Goal: Information Seeking & Learning: Learn about a topic

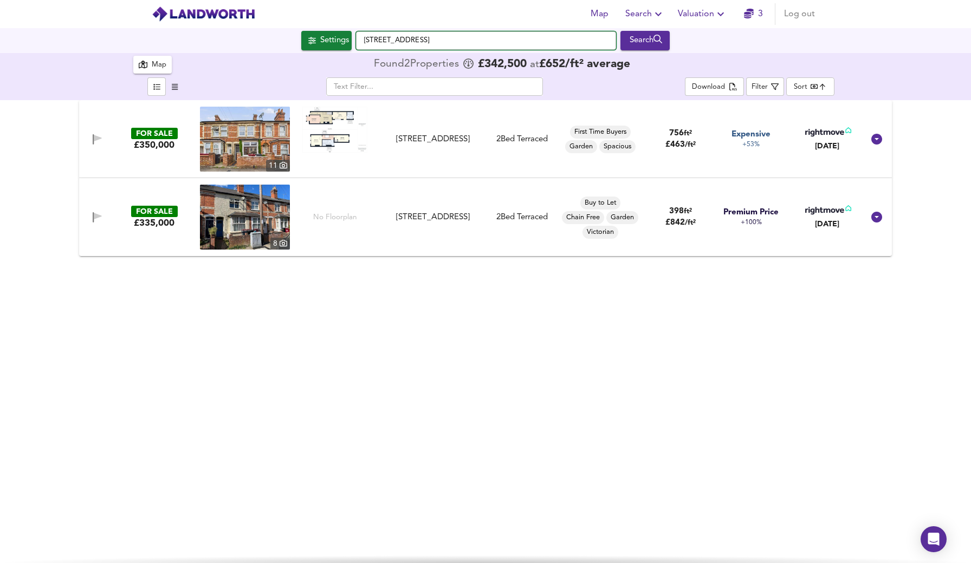
click at [502, 42] on input "[STREET_ADDRESS]" at bounding box center [486, 40] width 260 height 18
type input "re"
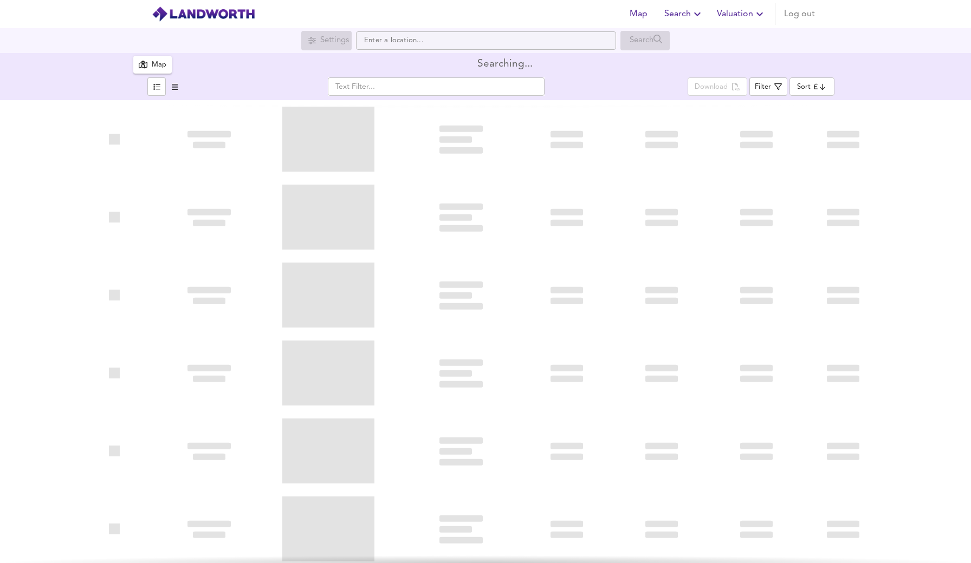
type input "bestdeal"
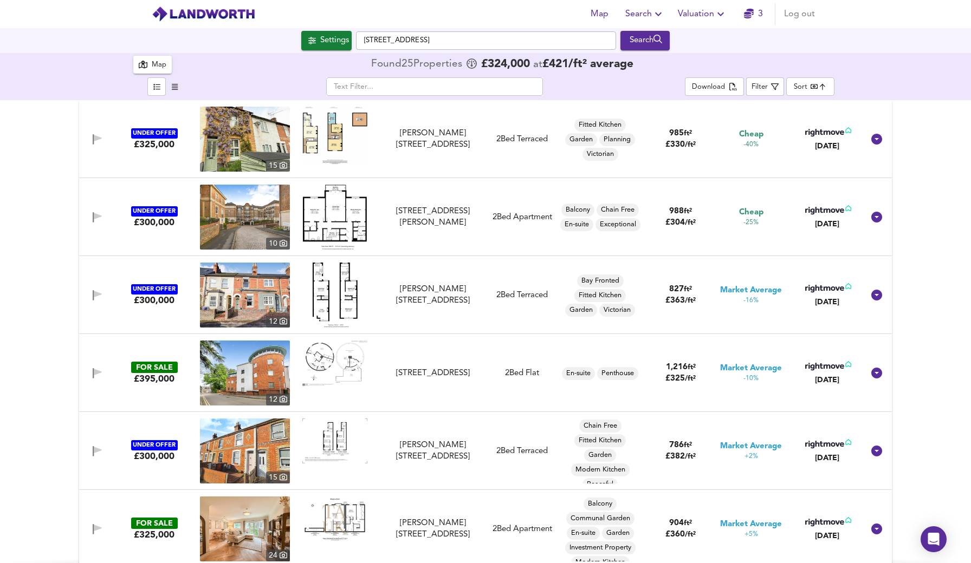
click at [525, 46] on input "[STREET_ADDRESS]" at bounding box center [486, 40] width 260 height 18
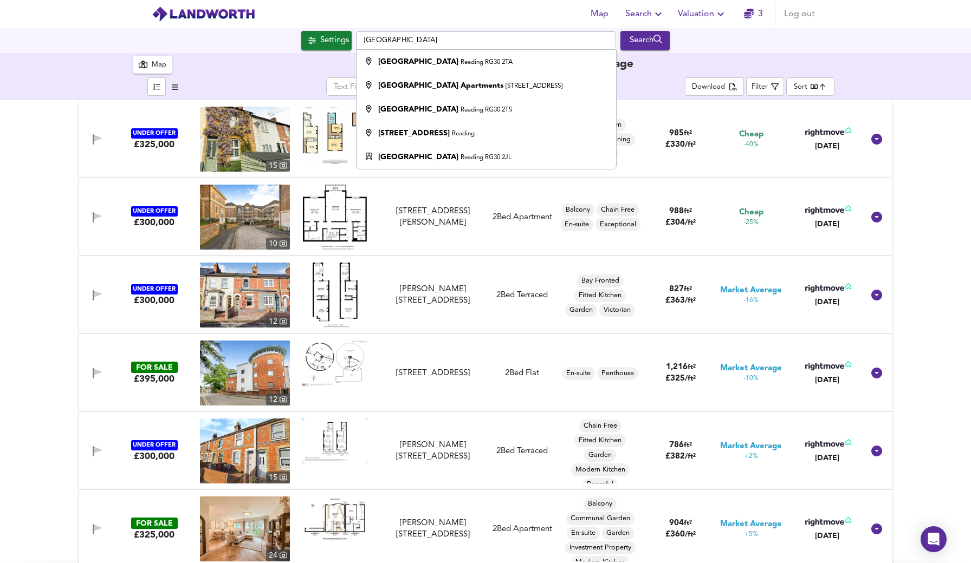
click at [525, 46] on input "[GEOGRAPHIC_DATA]" at bounding box center [486, 40] width 260 height 18
type input "n"
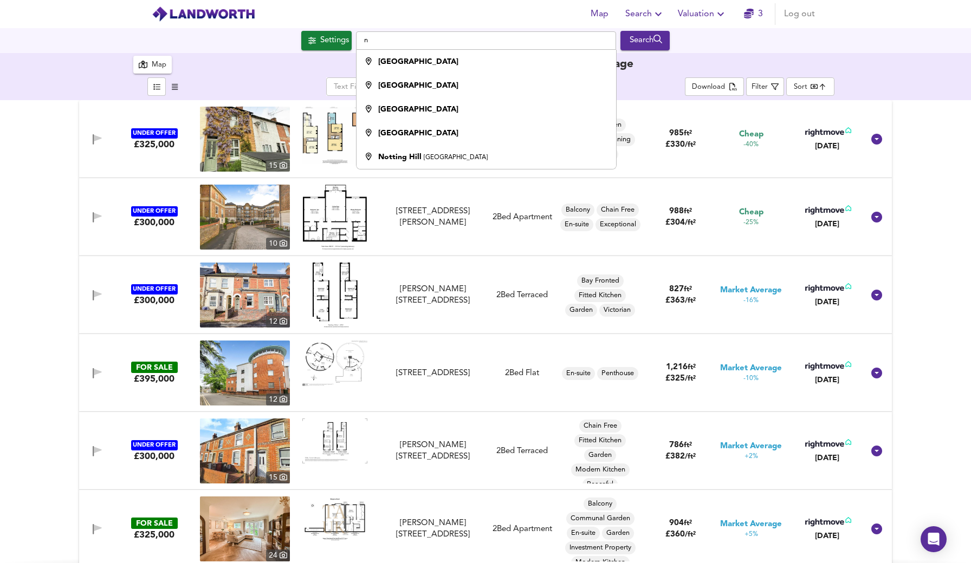
checkbox input "false"
checkbox input "true"
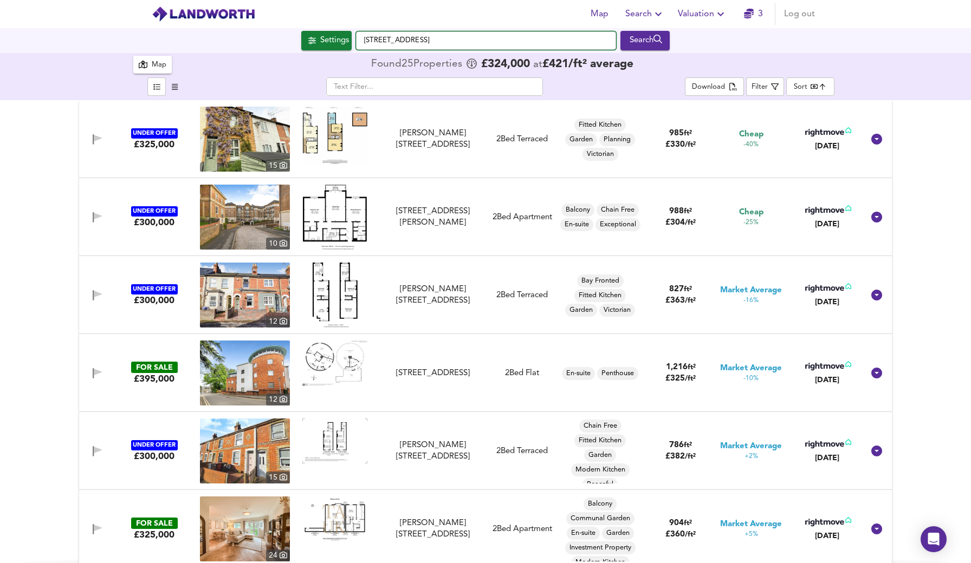
click at [491, 45] on input "[STREET_ADDRESS]" at bounding box center [486, 40] width 260 height 18
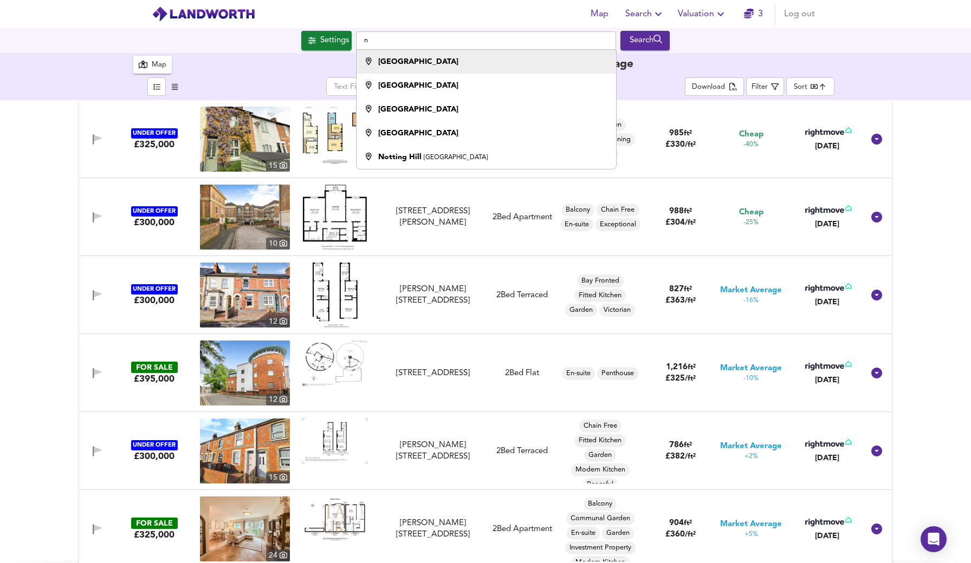
click at [457, 69] on li "[GEOGRAPHIC_DATA]" at bounding box center [485, 62] width 259 height 24
type input "[GEOGRAPHIC_DATA]"
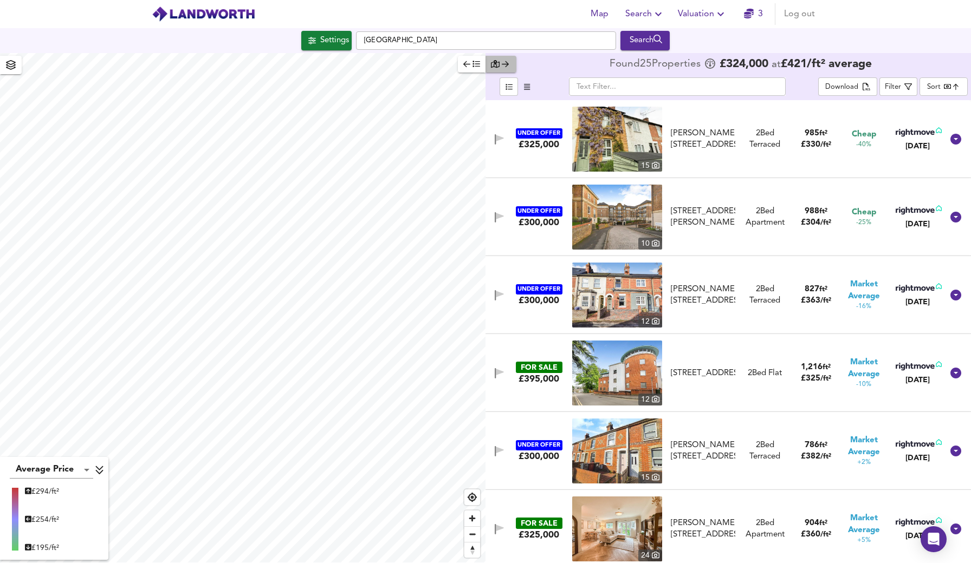
click at [503, 67] on icon "button" at bounding box center [505, 64] width 7 height 8
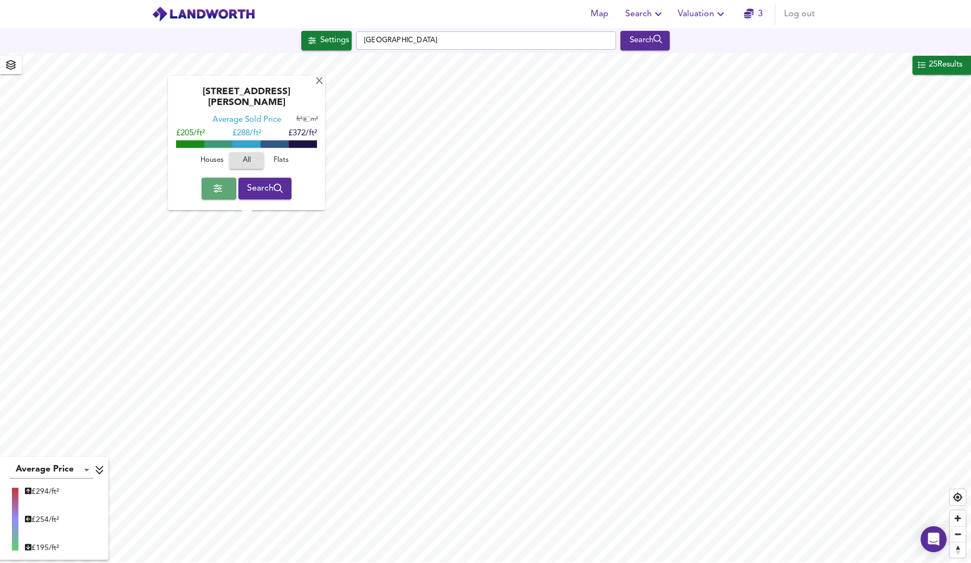
click at [224, 193] on span "button" at bounding box center [218, 188] width 17 height 15
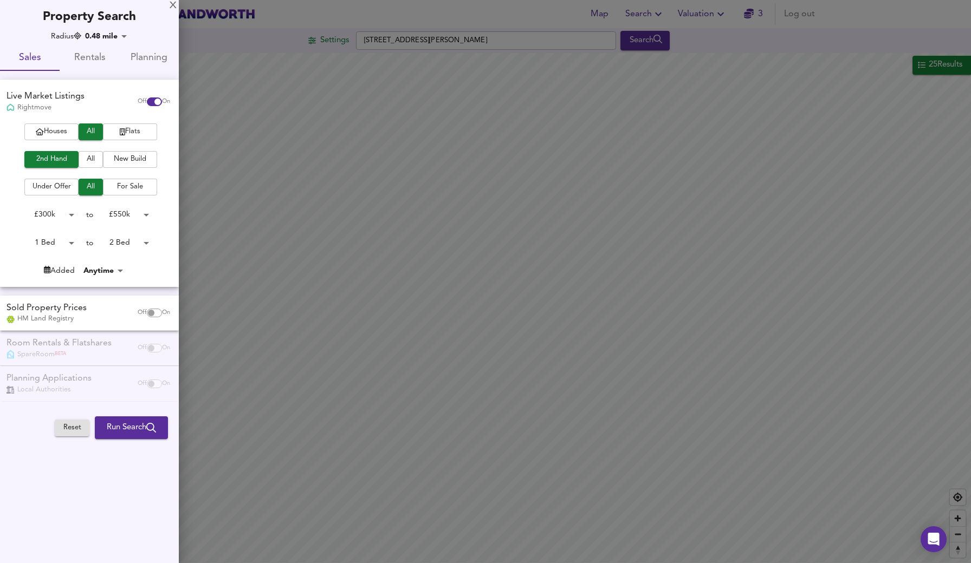
click at [52, 132] on span "Houses" at bounding box center [51, 132] width 43 height 12
click at [116, 187] on span "For Sale" at bounding box center [129, 187] width 43 height 12
click at [123, 425] on span "Run Search" at bounding box center [131, 428] width 49 height 14
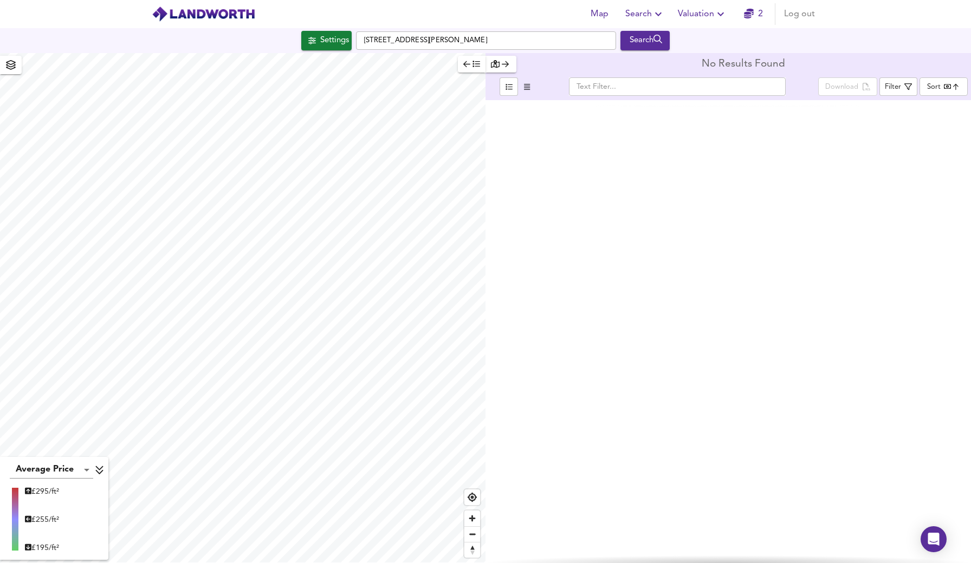
click at [323, 52] on div "[STREET_ADDRESS][PERSON_NAME] Search" at bounding box center [485, 40] width 971 height 25
click at [330, 46] on div "Settings" at bounding box center [334, 41] width 29 height 14
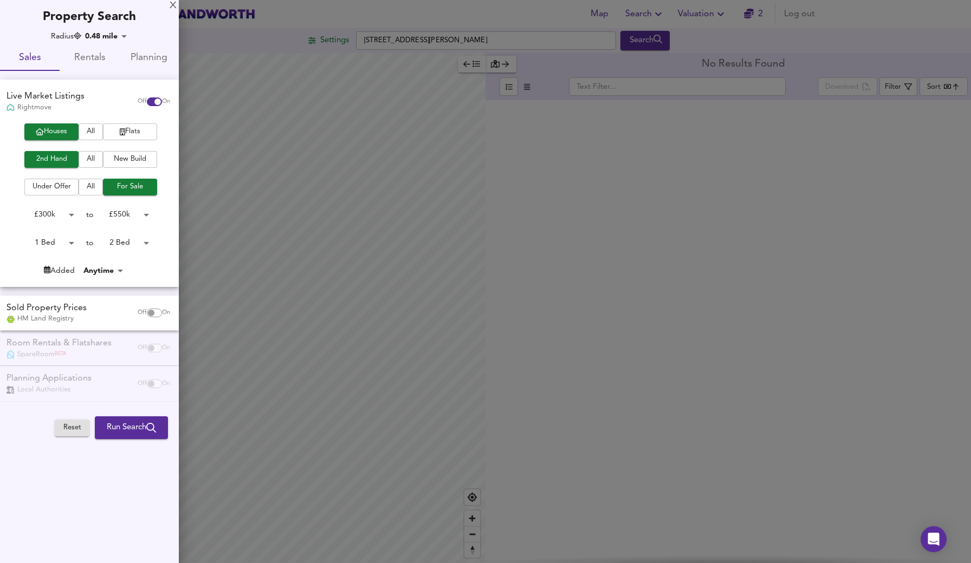
click at [90, 188] on span "All" at bounding box center [91, 187] width 14 height 12
click at [94, 129] on span "All" at bounding box center [91, 132] width 14 height 12
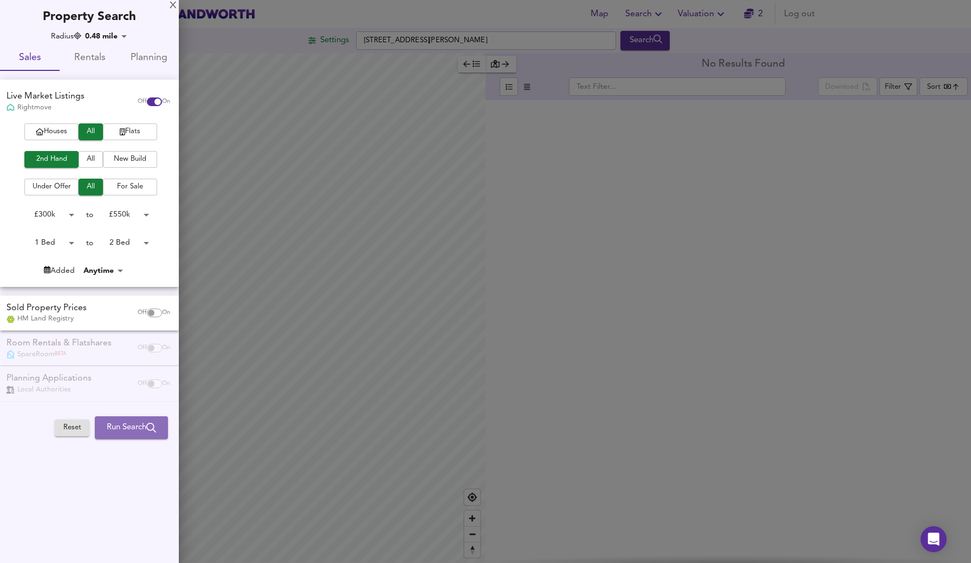
click at [142, 426] on span "Run Search" at bounding box center [131, 428] width 49 height 14
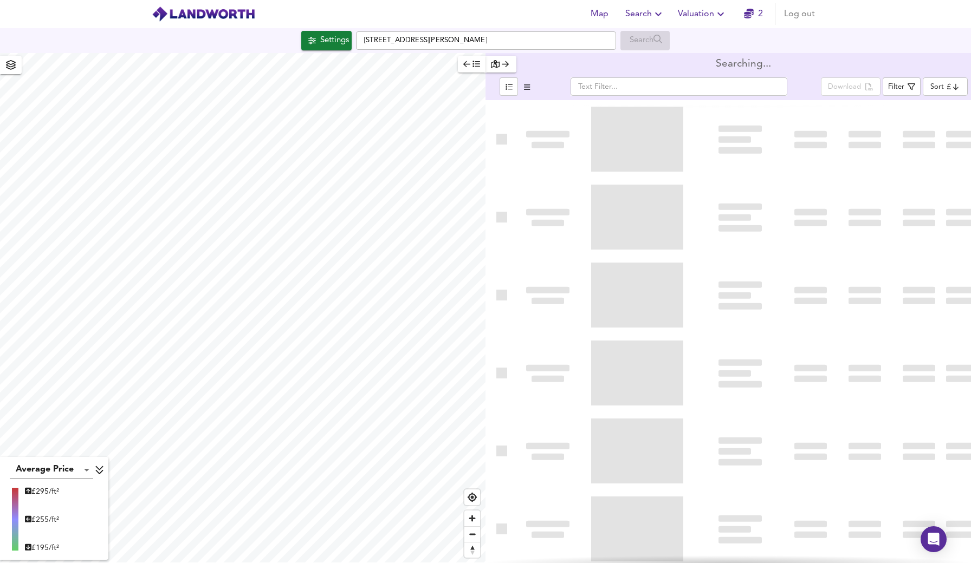
type input "bestdeal"
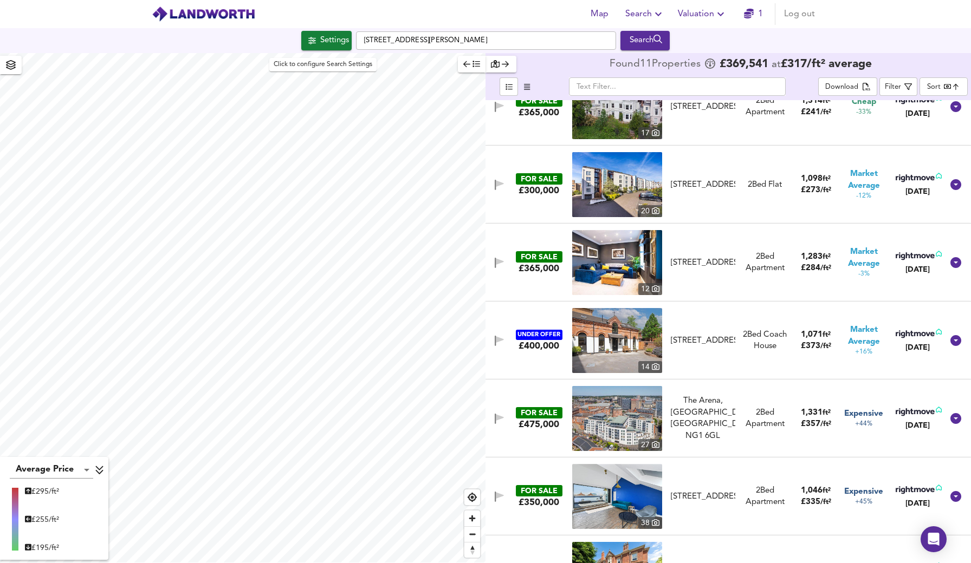
click at [327, 41] on div "Settings" at bounding box center [334, 41] width 29 height 14
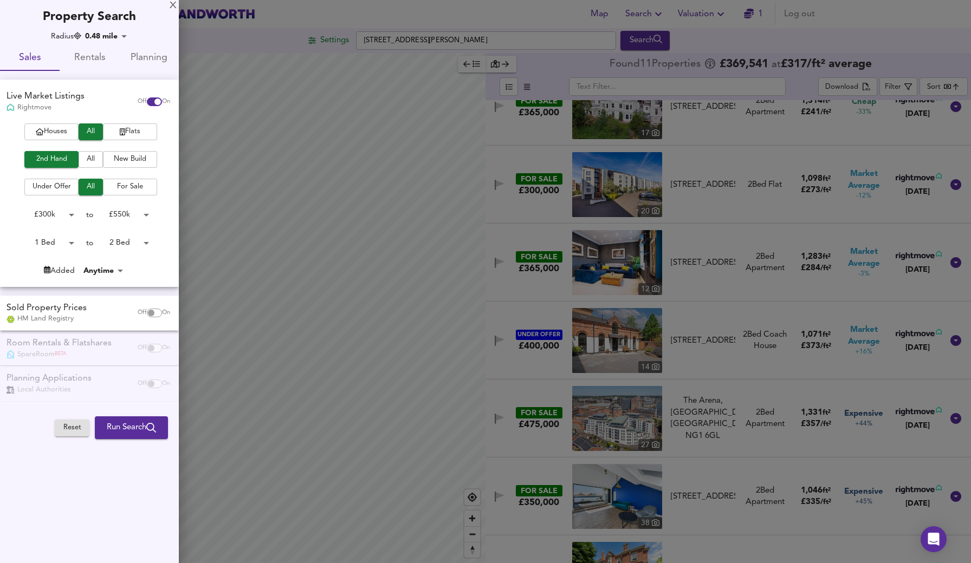
click at [62, 130] on span "Houses" at bounding box center [51, 132] width 43 height 12
click at [147, 242] on body "Map Search Valuation 1 Log out Settings [STREET_ADDRESS][PERSON_NAME] Search Av…" at bounding box center [485, 281] width 971 height 563
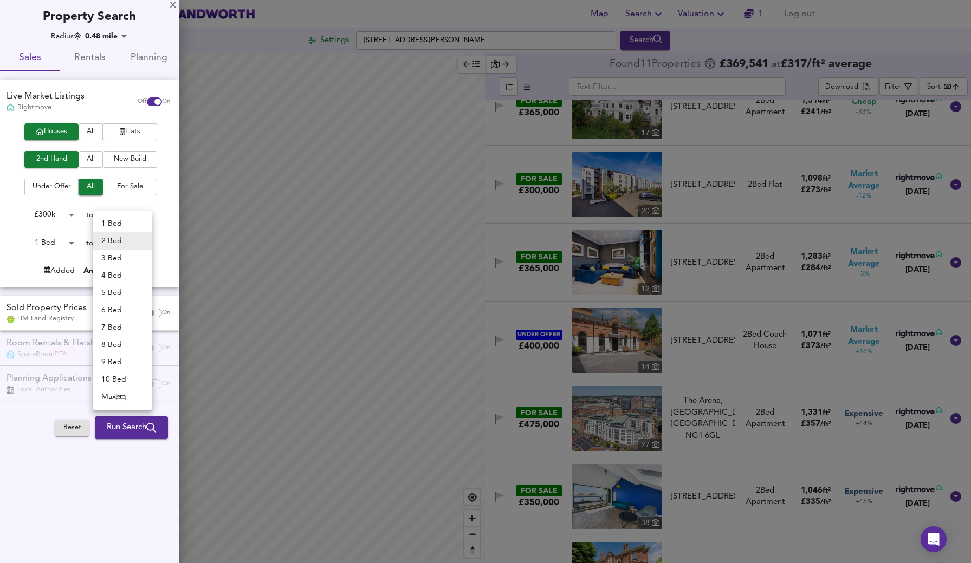
click at [135, 259] on li "3 Bed" at bounding box center [123, 258] width 60 height 17
type input "3"
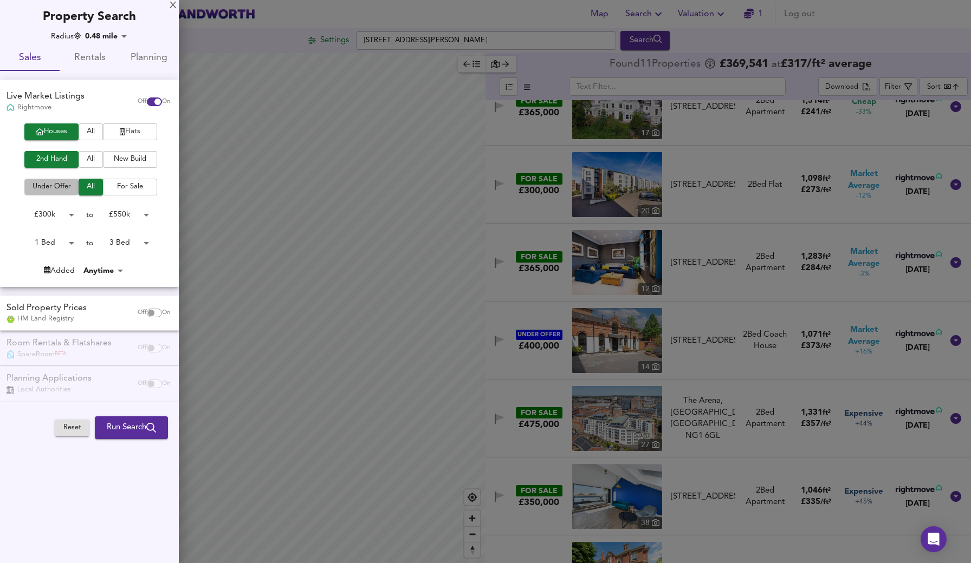
click at [64, 187] on span "Under Offer" at bounding box center [51, 187] width 43 height 12
click at [120, 432] on button "Run Search" at bounding box center [131, 428] width 73 height 23
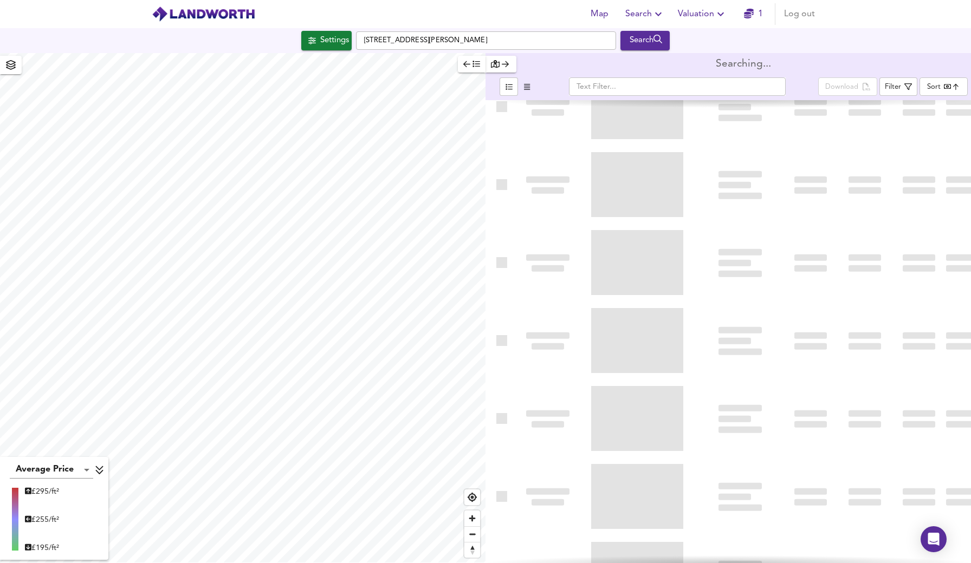
type input "bestdeal"
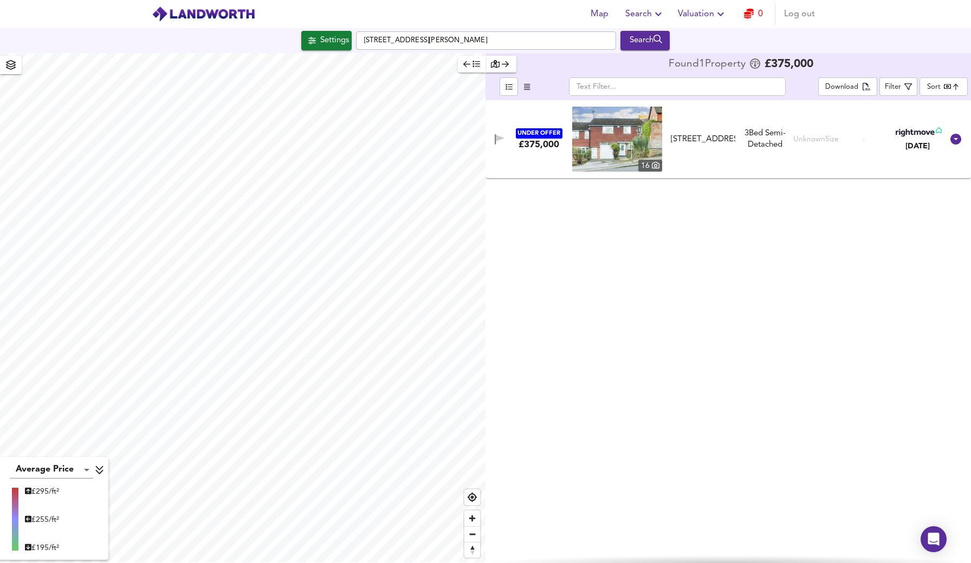
click at [467, 66] on icon "button" at bounding box center [466, 64] width 7 height 8
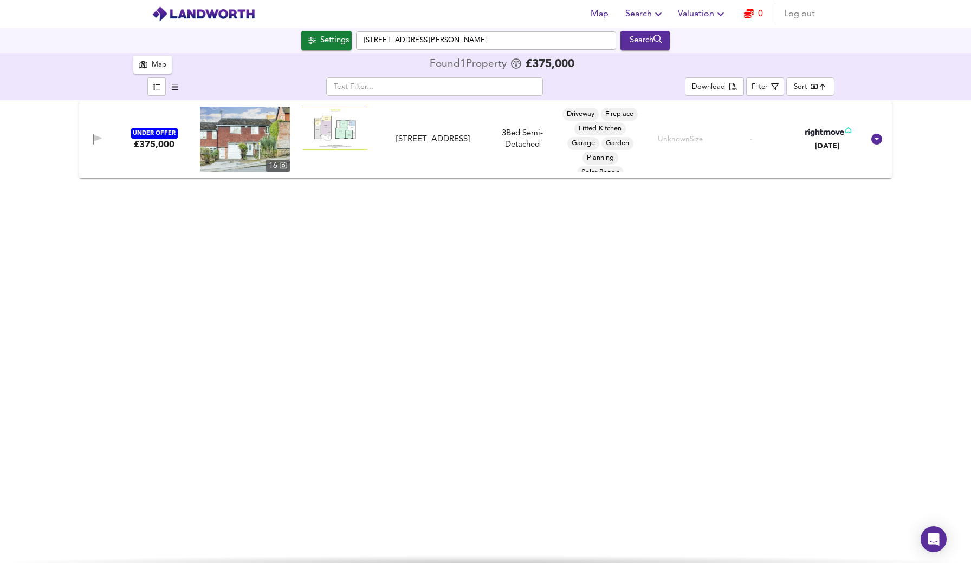
click at [376, 159] on div at bounding box center [335, 139] width 90 height 65
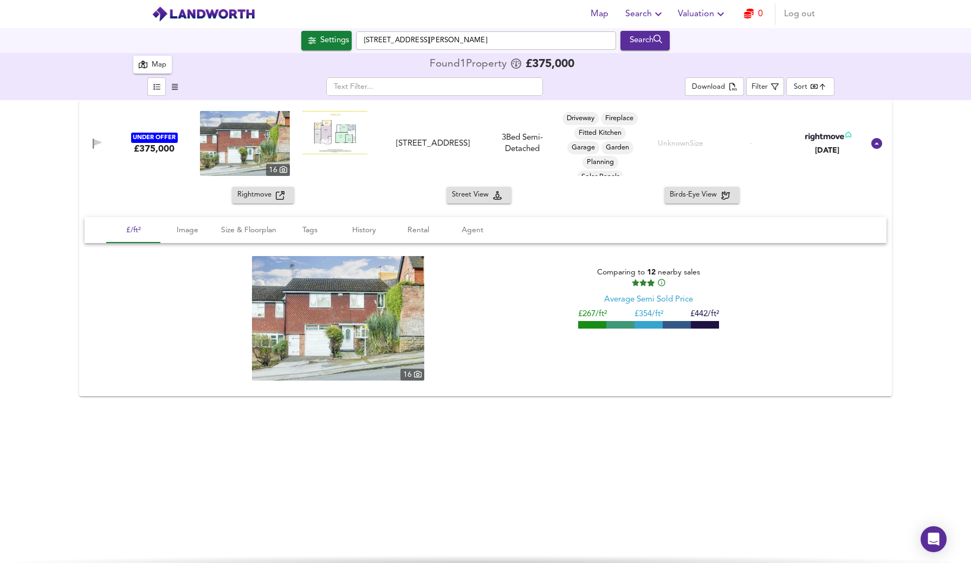
click at [327, 315] on img at bounding box center [338, 318] width 172 height 125
type input "2"
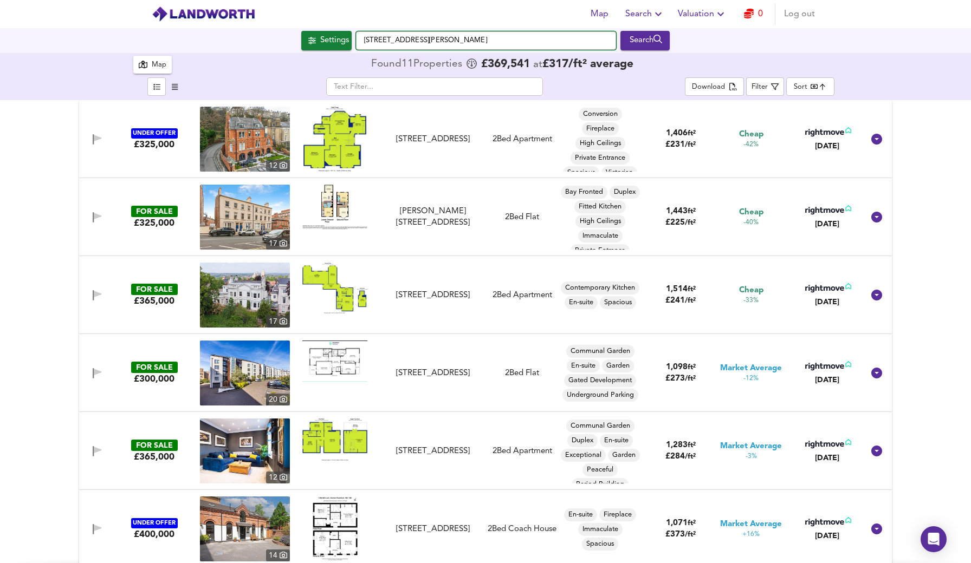
click at [485, 45] on input "[STREET_ADDRESS][PERSON_NAME]" at bounding box center [486, 40] width 260 height 18
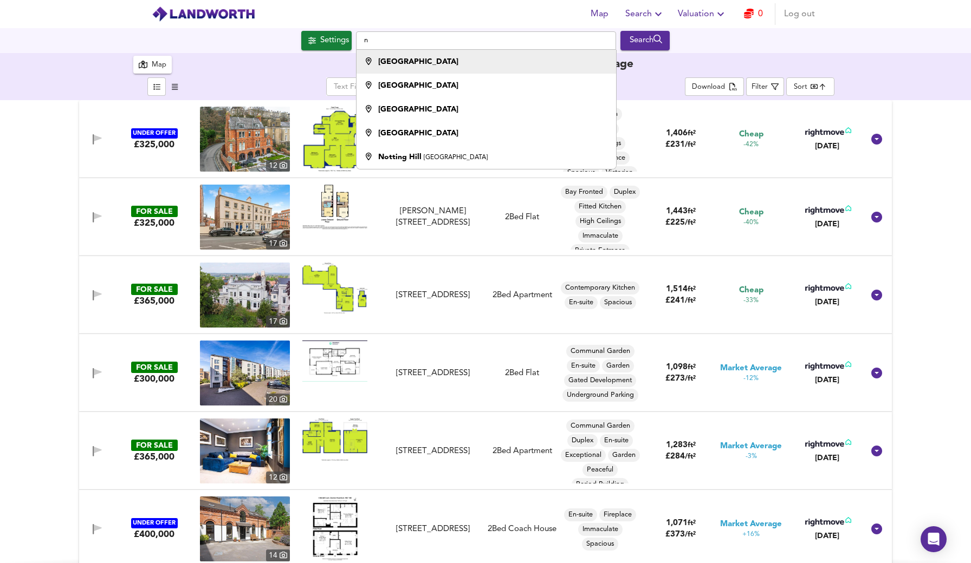
click at [478, 63] on div "[GEOGRAPHIC_DATA]" at bounding box center [483, 61] width 249 height 11
type input "[GEOGRAPHIC_DATA]"
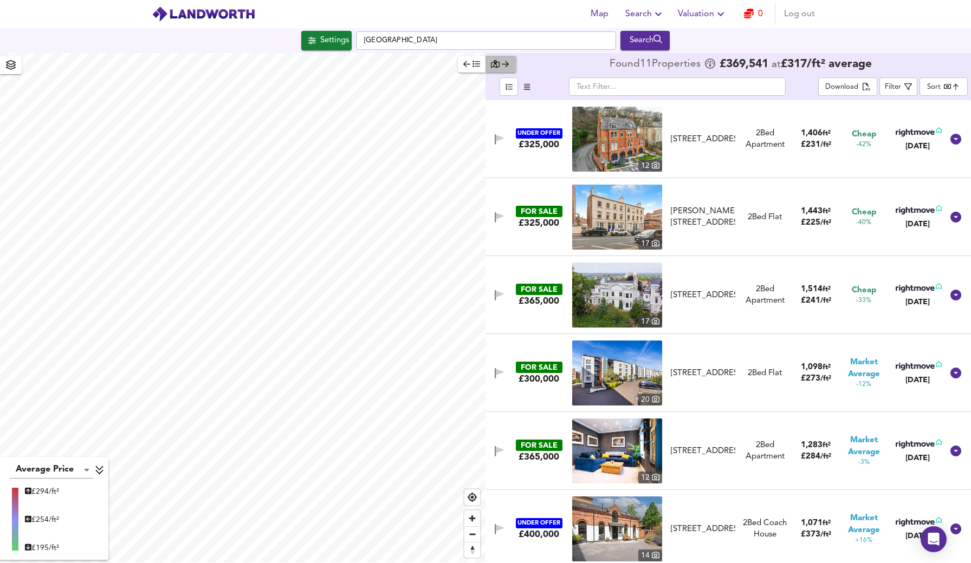
click at [502, 66] on icon "button" at bounding box center [505, 64] width 7 height 8
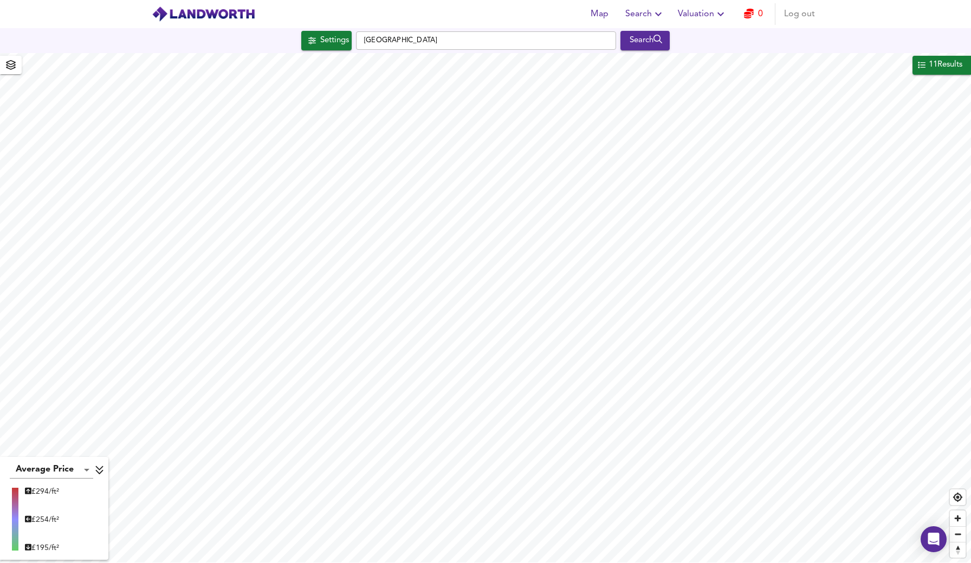
type input "1447"
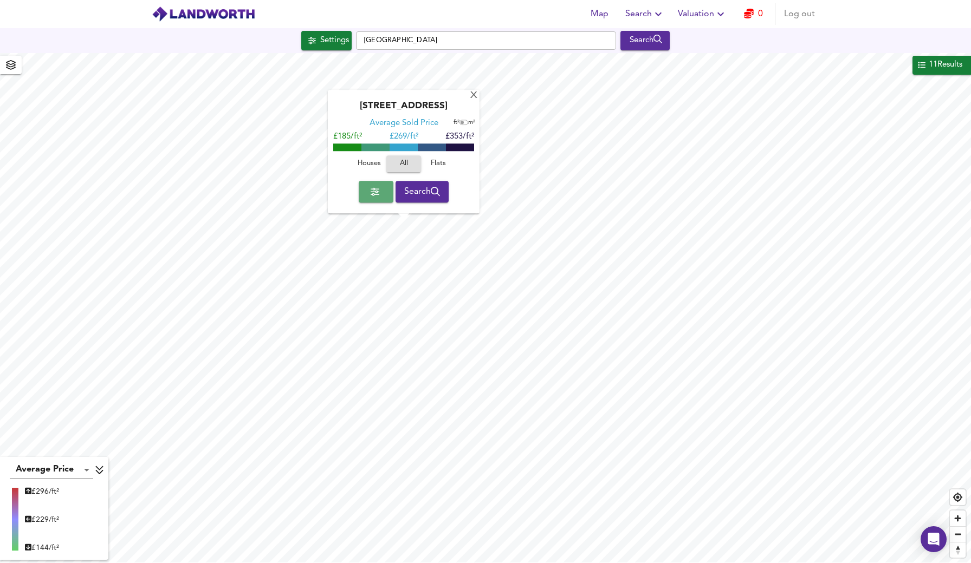
click at [376, 199] on span "button" at bounding box center [375, 191] width 17 height 15
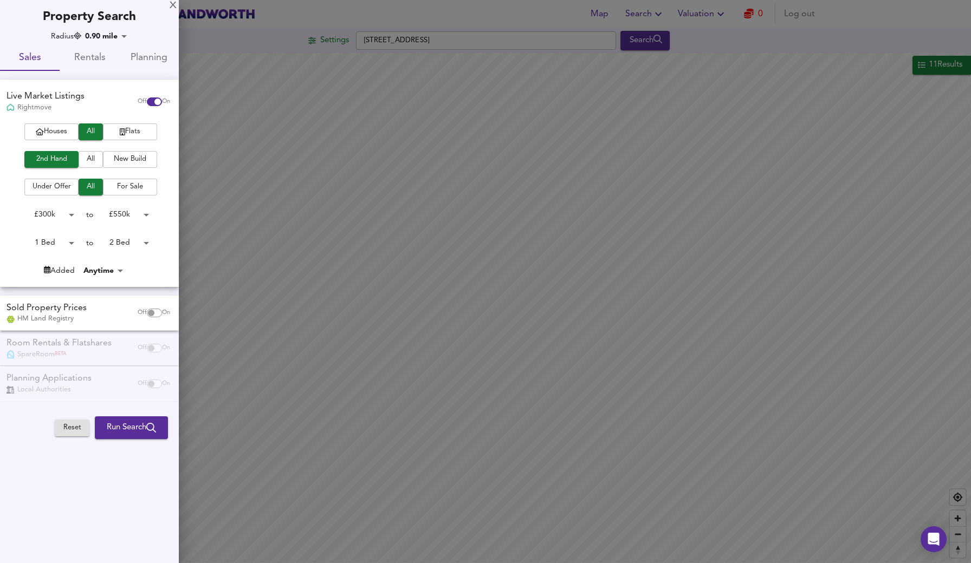
click at [66, 140] on div "Houses All Flats 2nd Hand All New Build Under Offer All For Sale £ 300k 300000 …" at bounding box center [89, 204] width 179 height 163
click at [138, 433] on button "Run Search" at bounding box center [131, 428] width 73 height 23
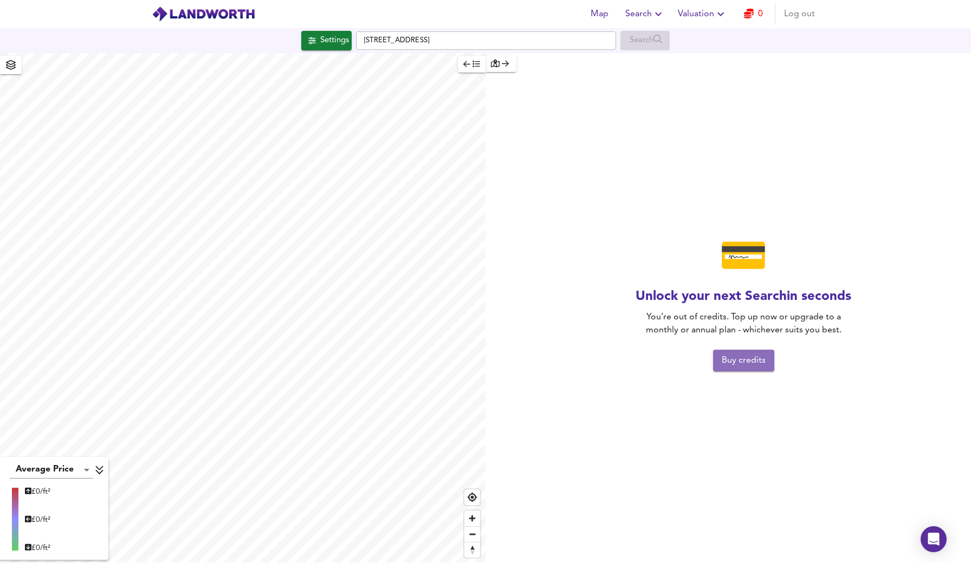
click at [742, 366] on span "Buy credits" at bounding box center [743, 360] width 44 height 15
